Goal: Information Seeking & Learning: Check status

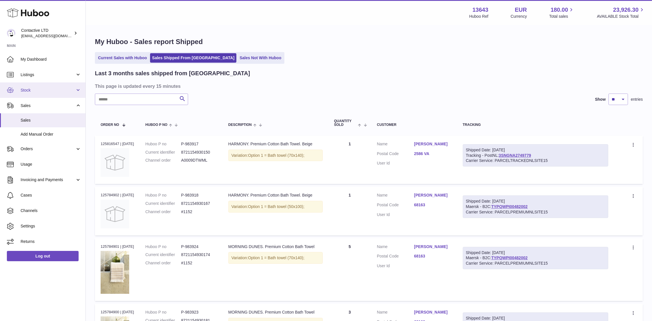
click at [42, 94] on link "Stock" at bounding box center [42, 89] width 85 height 15
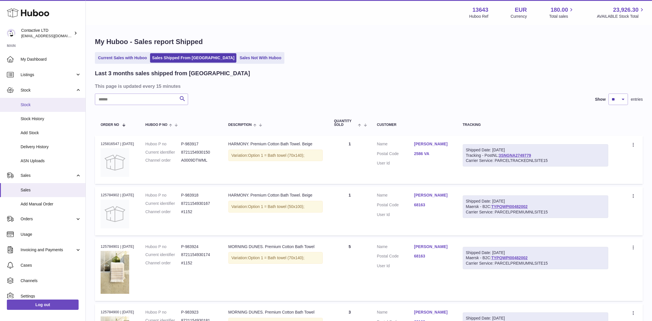
click at [43, 104] on span "Stock" at bounding box center [51, 104] width 61 height 5
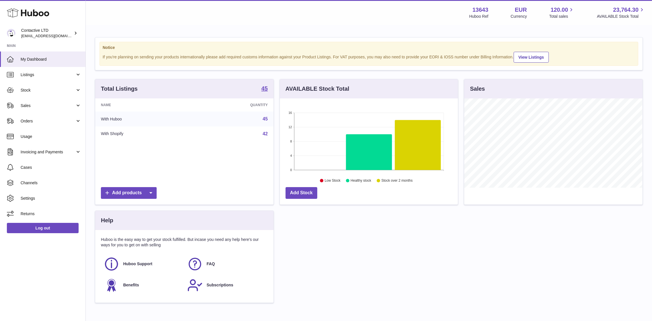
scroll to position [89, 178]
click at [77, 86] on link "Stock" at bounding box center [42, 89] width 85 height 15
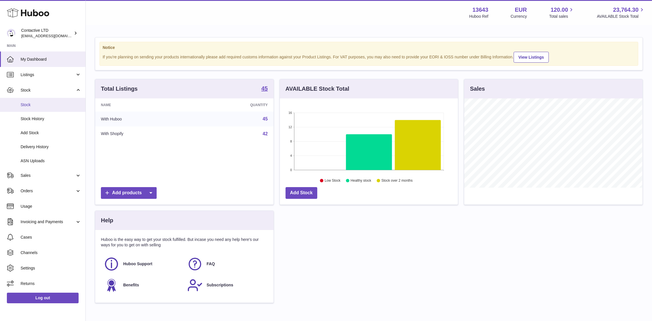
click at [66, 100] on link "Stock" at bounding box center [42, 105] width 85 height 14
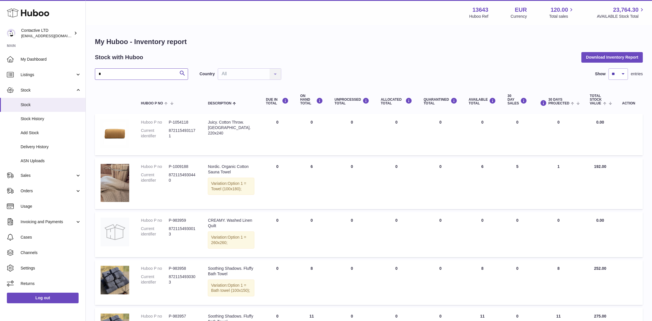
click at [158, 76] on input "*" at bounding box center [141, 73] width 93 height 11
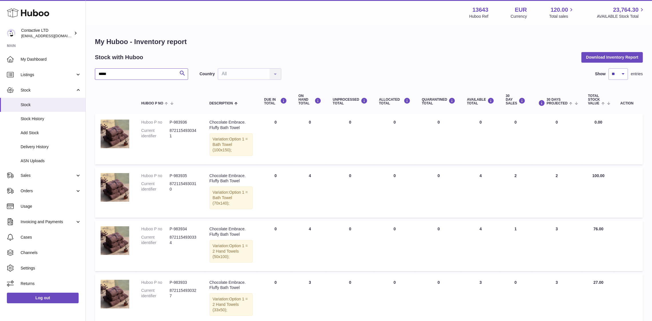
click at [127, 75] on input "*****" at bounding box center [141, 73] width 93 height 11
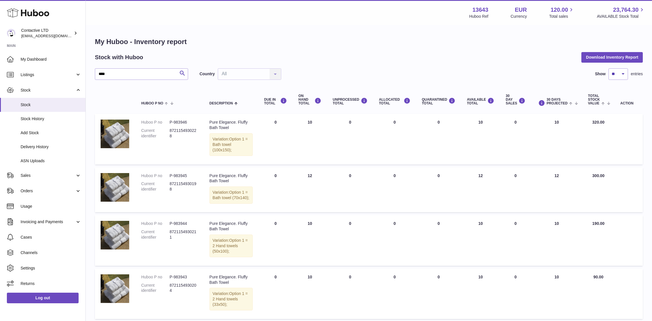
click at [243, 121] on div "Pure Elegance. Fluffy Bath Towel" at bounding box center [231, 125] width 43 height 11
copy div "Fluffy"
click at [130, 78] on input "****" at bounding box center [141, 73] width 93 height 11
paste input "**"
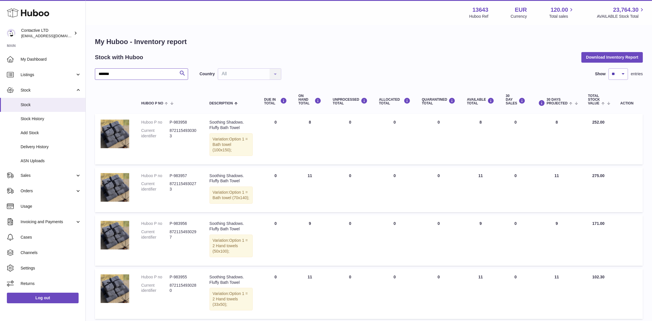
scroll to position [385, 0]
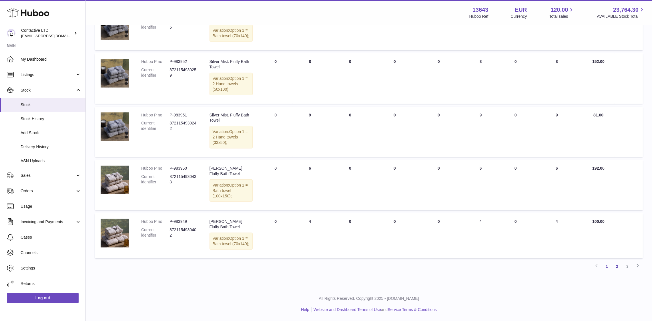
type input "******"
click at [617, 267] on link "2" at bounding box center [617, 266] width 10 height 10
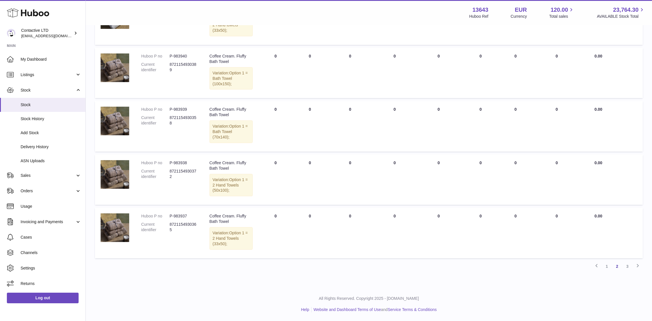
scroll to position [385, 0]
click at [630, 266] on link "3" at bounding box center [627, 266] width 10 height 10
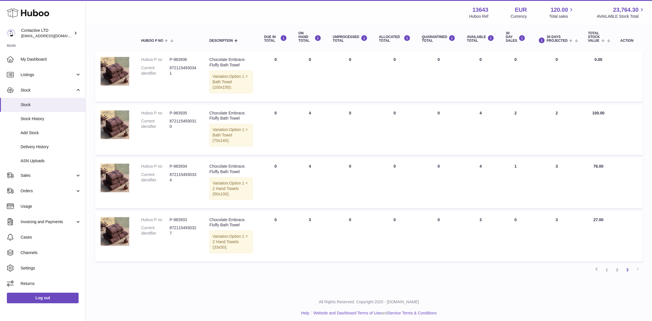
scroll to position [66, 0]
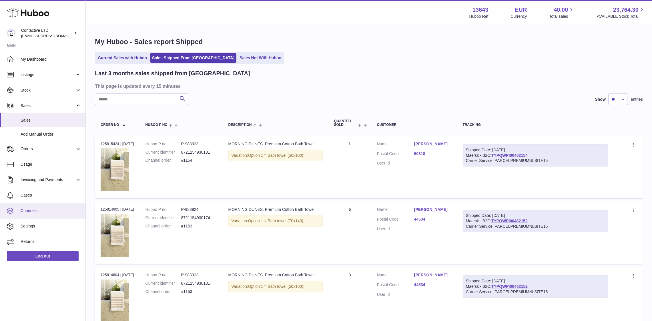
click at [29, 213] on span "Channels" at bounding box center [51, 210] width 61 height 5
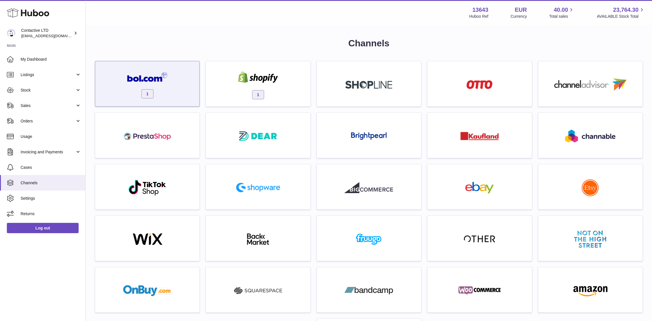
click at [150, 77] on img at bounding box center [147, 77] width 41 height 10
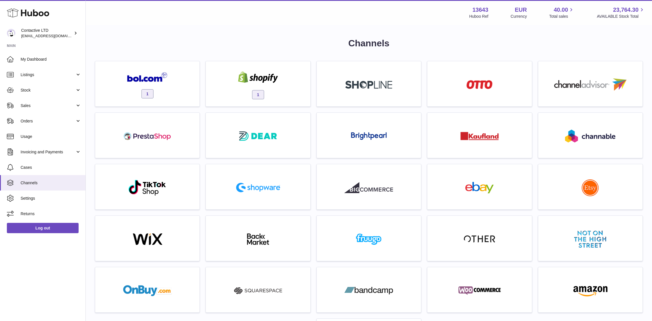
click at [161, 203] on div at bounding box center [326, 160] width 652 height 321
click at [29, 137] on span "Usage" at bounding box center [51, 136] width 61 height 5
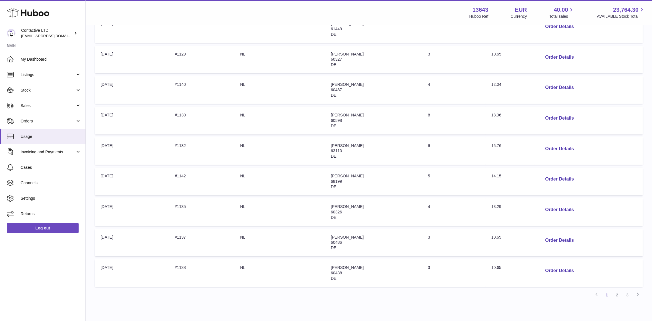
scroll to position [179, 0]
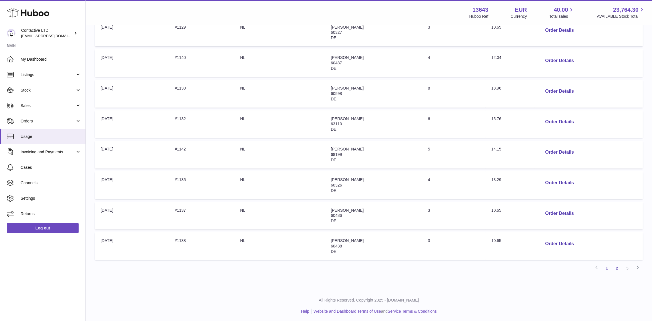
click at [615, 267] on link "2" at bounding box center [617, 268] width 10 height 10
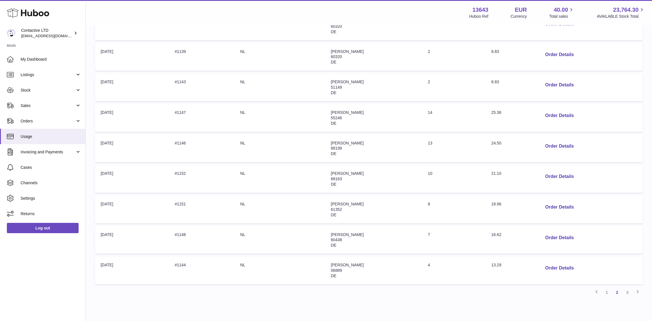
scroll to position [164, 0]
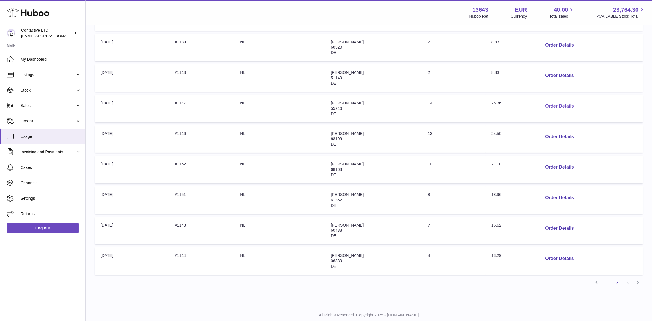
click at [551, 107] on button "Order Details" at bounding box center [560, 106] width 38 height 12
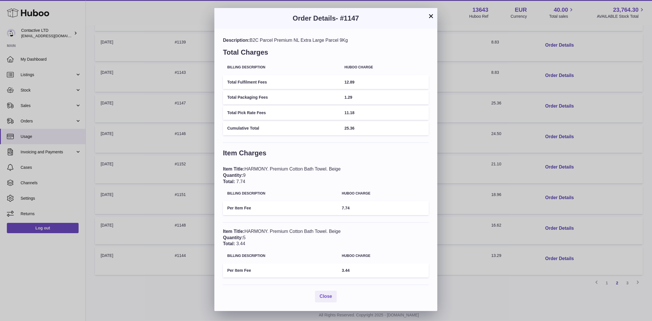
click at [486, 157] on div "× Order Details - #1147 Description: B2C Parcel Premium NL Extra Large Parcel 9…" at bounding box center [326, 160] width 652 height 321
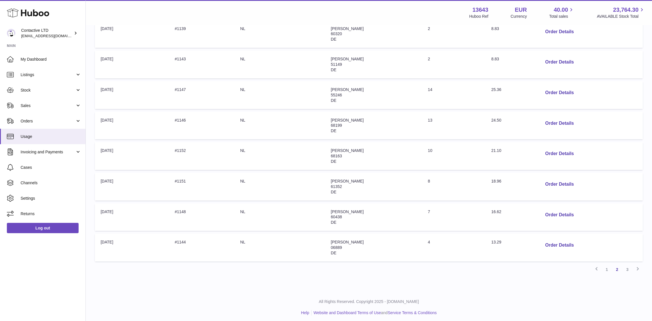
scroll to position [179, 0]
click at [623, 267] on link "3" at bounding box center [627, 268] width 10 height 10
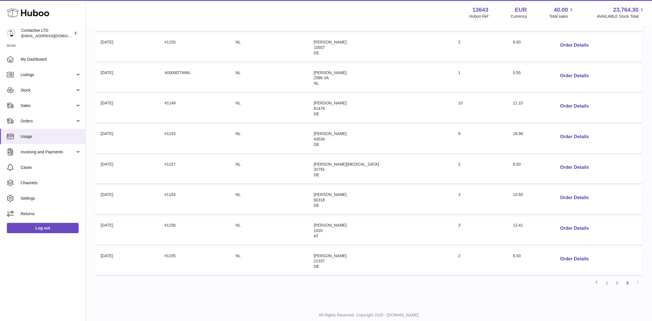
scroll to position [126, 0]
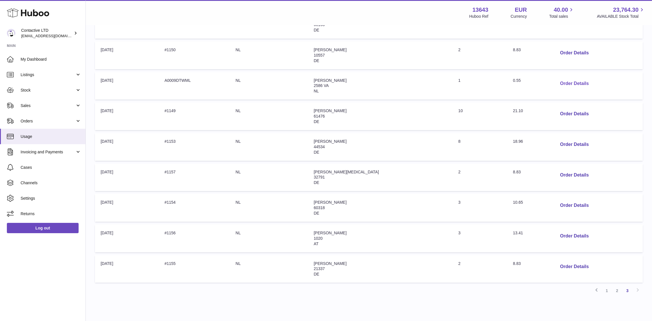
click at [556, 85] on button "Order Details" at bounding box center [575, 84] width 38 height 12
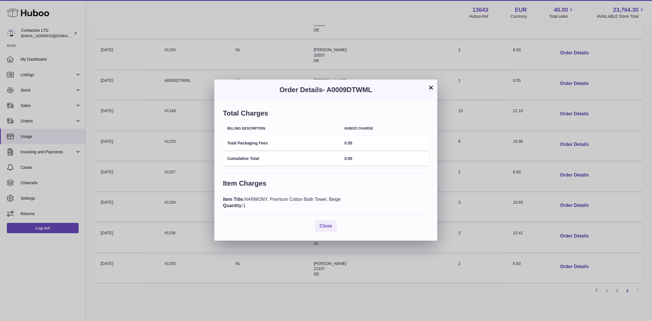
click at [457, 142] on div "× Order Details - A0009DTWML Total Charges Billing Description Huboo charge Tot…" at bounding box center [326, 160] width 652 height 321
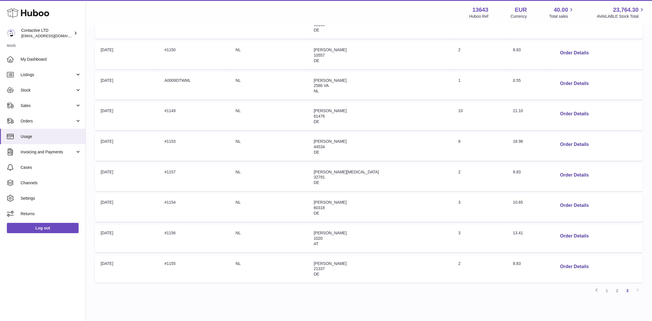
click at [640, 289] on div "Previous 1 2 3 Next" at bounding box center [369, 290] width 548 height 10
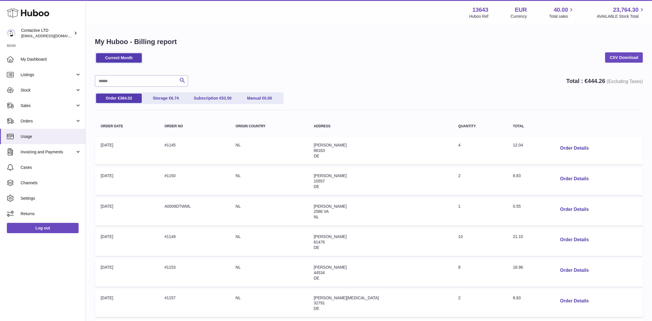
scroll to position [149, 0]
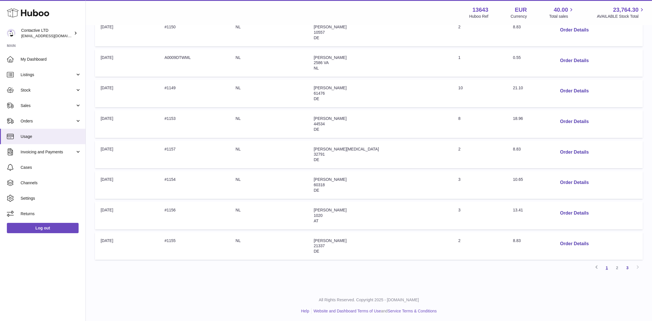
click at [606, 266] on link "1" at bounding box center [607, 267] width 10 height 10
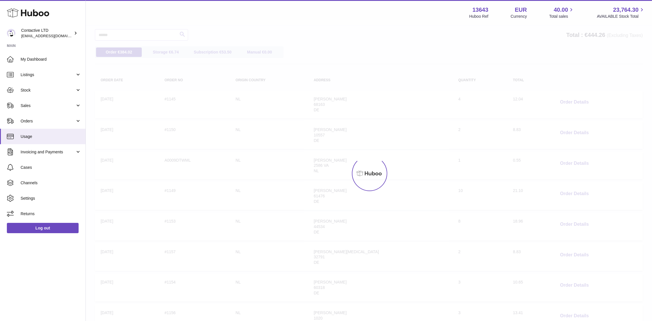
scroll to position [25, 0]
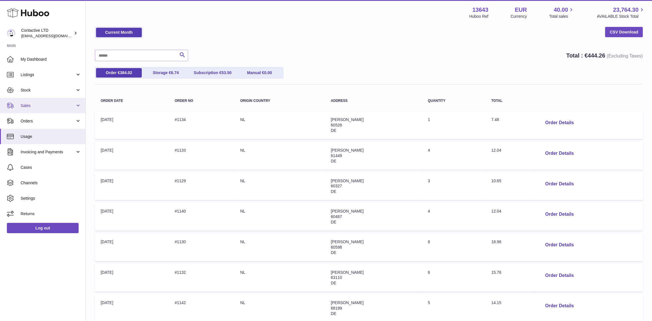
click at [55, 103] on span "Sales" at bounding box center [48, 105] width 55 height 5
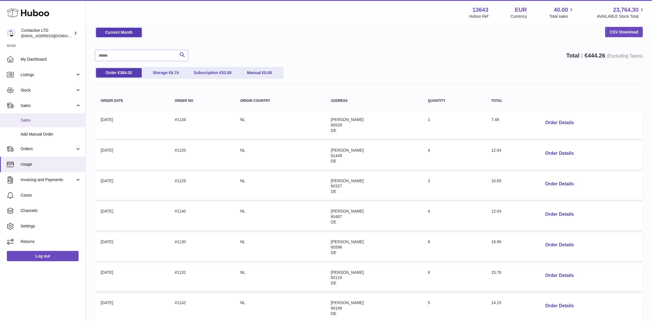
click at [54, 121] on span "Sales" at bounding box center [51, 120] width 61 height 5
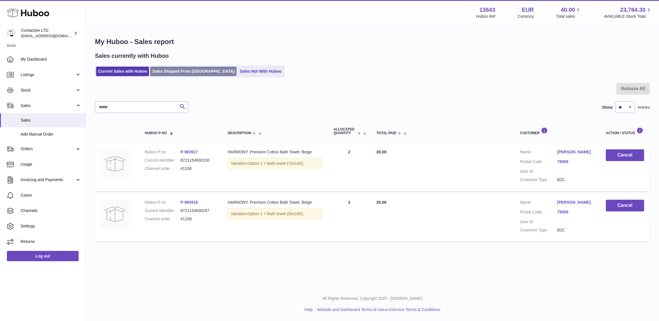
click at [178, 71] on link "Sales Shipped From [GEOGRAPHIC_DATA]" at bounding box center [193, 71] width 86 height 9
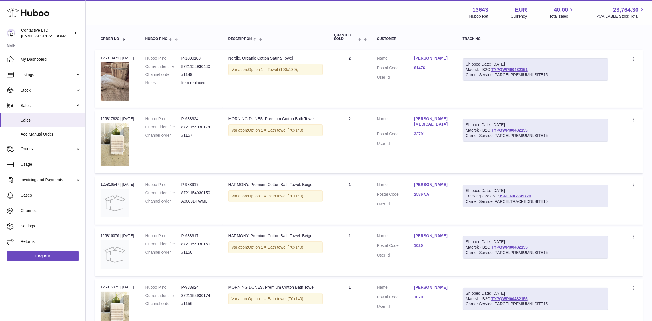
scroll to position [87, 0]
click at [524, 68] on link "TYPQWPI00482151" at bounding box center [509, 68] width 36 height 5
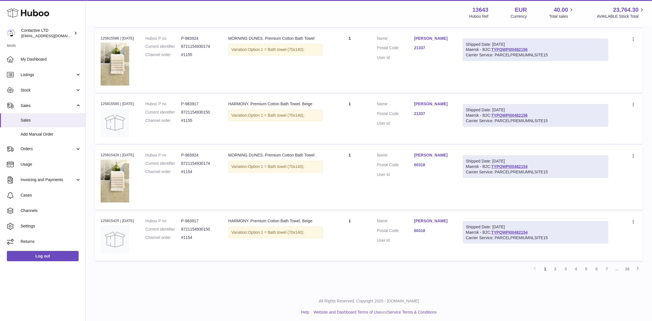
scroll to position [0, 0]
